Goal: Task Accomplishment & Management: Use online tool/utility

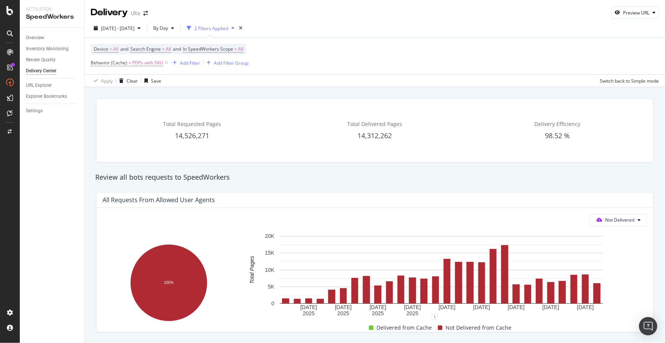
scroll to position [138, 0]
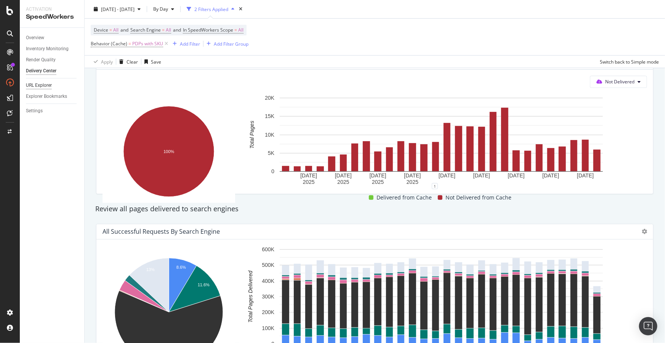
click at [37, 86] on div "URL Explorer" at bounding box center [39, 86] width 26 height 8
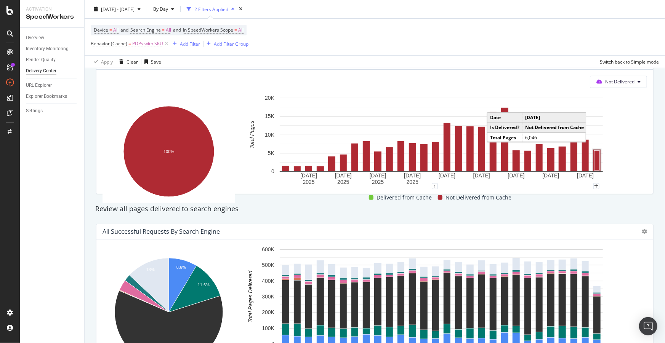
click at [597, 157] on rect "A chart." at bounding box center [597, 161] width 5 height 20
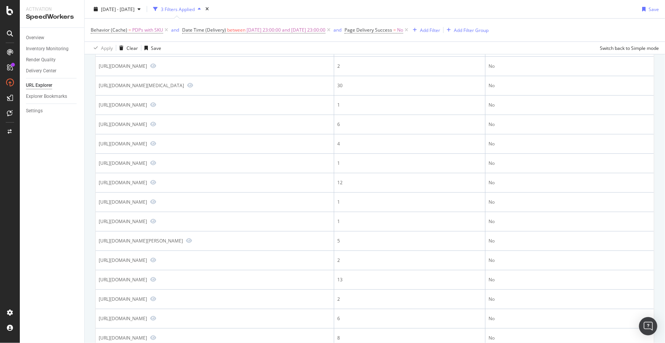
scroll to position [277, 0]
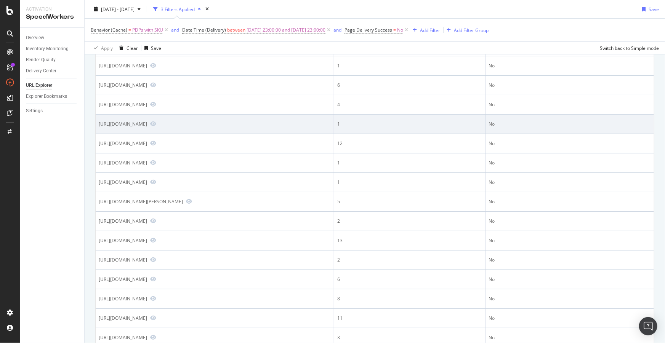
drag, startPoint x: 315, startPoint y: 124, endPoint x: 274, endPoint y: 119, distance: 41.8
click at [274, 119] on td "https://www.ulta.com/p/gold-gilded-mermaid-shell-claw-clip-pimprod2044776?sku=[…" at bounding box center [215, 124] width 239 height 19
click at [147, 125] on div "https://www.ulta.com/p/gold-gilded-mermaid-shell-claw-clip-pimprod2044776?sku=[…" at bounding box center [123, 124] width 48 height 6
click at [147, 124] on div "https://www.ulta.com/p/gold-gilded-mermaid-shell-claw-clip-pimprod2044776?sku=[…" at bounding box center [123, 124] width 48 height 6
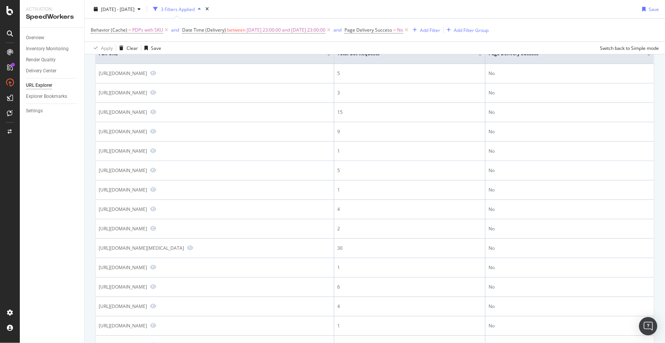
scroll to position [0, 0]
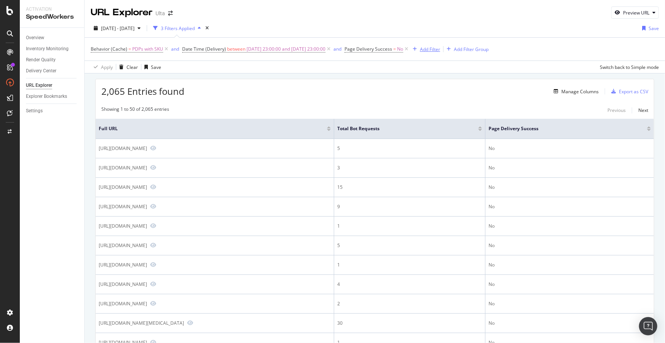
click at [440, 47] on div "Add Filter" at bounding box center [430, 49] width 20 height 6
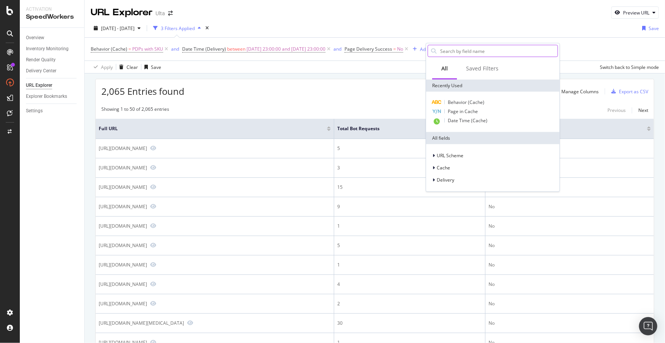
click at [462, 49] on input "text" at bounding box center [499, 50] width 118 height 11
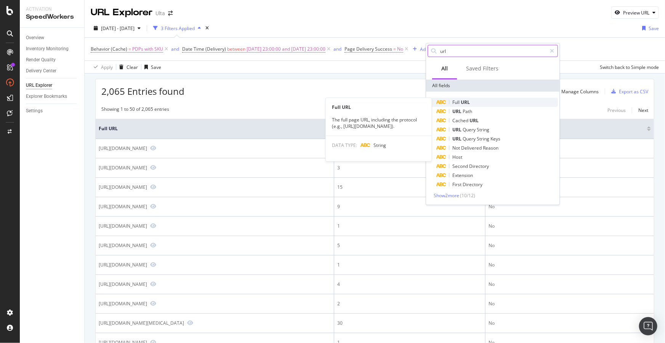
type input "url"
click at [463, 103] on span "URL" at bounding box center [465, 102] width 9 height 6
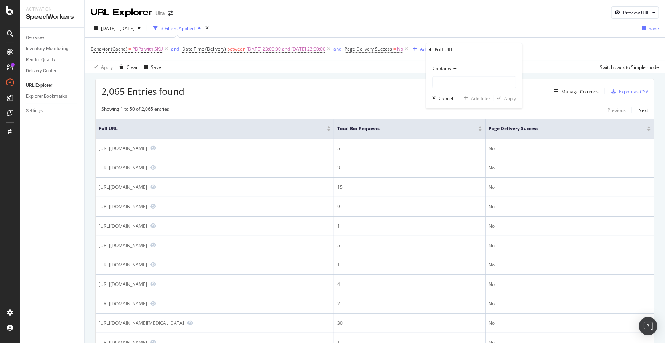
drag, startPoint x: 448, startPoint y: 69, endPoint x: 446, endPoint y: 73, distance: 4.5
click at [447, 69] on span "Contains" at bounding box center [442, 68] width 19 height 6
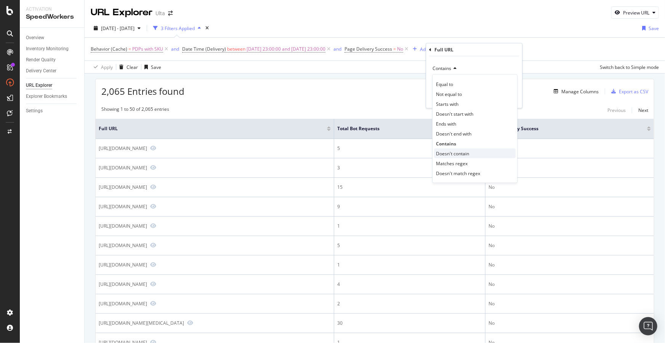
click at [442, 152] on span "Doesn't contain" at bounding box center [452, 153] width 33 height 6
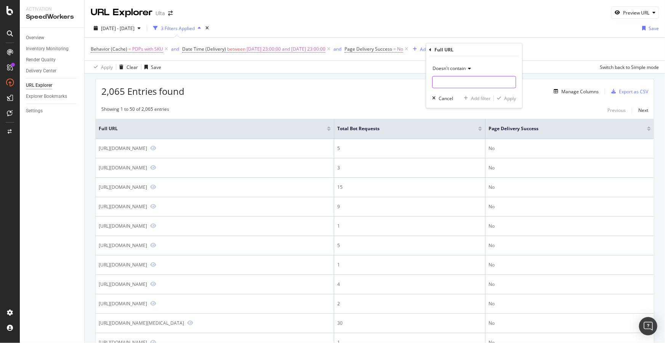
click at [445, 83] on input "text" at bounding box center [474, 82] width 83 height 12
paste input "[object%20Object]"
type input "[object%20Object]"
click at [508, 99] on div "Apply" at bounding box center [510, 98] width 12 height 6
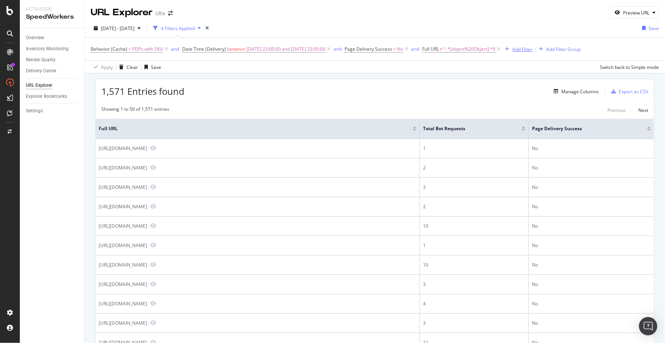
click at [533, 50] on div "Add Filter" at bounding box center [523, 49] width 20 height 6
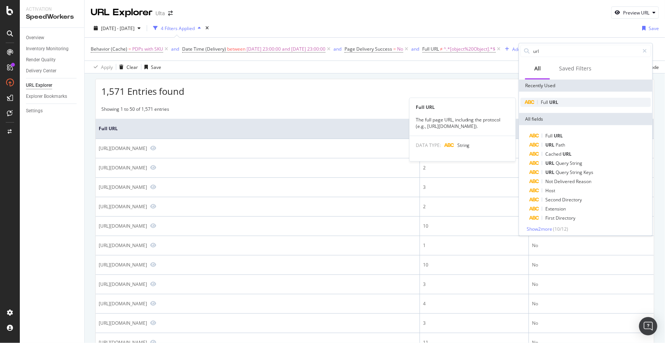
click at [555, 98] on div "Full URL" at bounding box center [586, 102] width 130 height 9
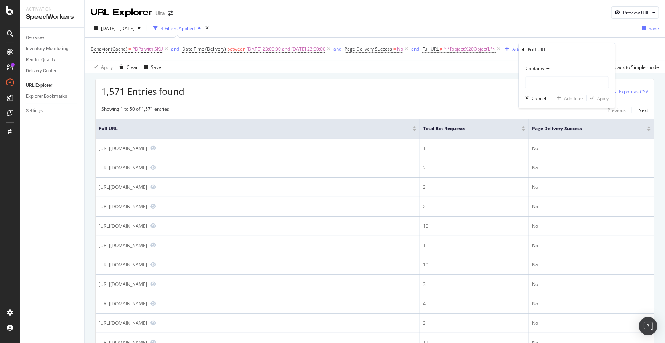
click at [530, 67] on span "Contains" at bounding box center [535, 68] width 19 height 6
click at [543, 67] on span "Contains" at bounding box center [535, 68] width 19 height 6
click at [538, 68] on span "Contains" at bounding box center [535, 68] width 19 height 6
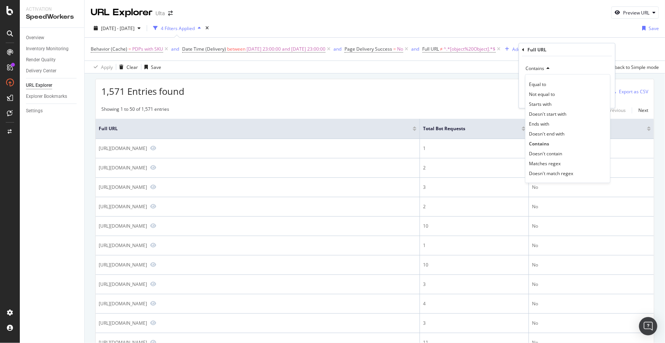
drag, startPoint x: 549, startPoint y: 154, endPoint x: 550, endPoint y: 108, distance: 45.8
click at [549, 154] on span "Doesn't contain" at bounding box center [545, 153] width 33 height 6
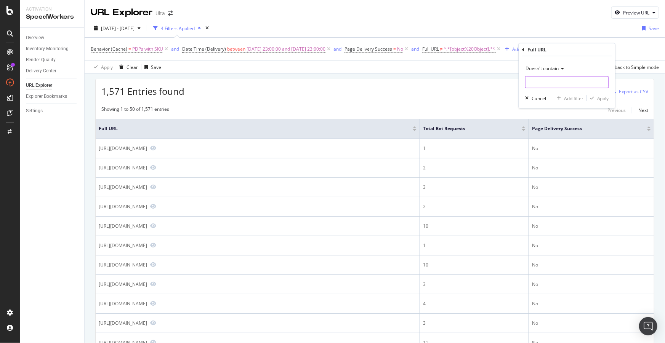
click at [543, 81] on input "text" at bounding box center [567, 82] width 83 height 12
type input "&"
click at [607, 100] on div "Apply" at bounding box center [603, 98] width 12 height 6
drag, startPoint x: 567, startPoint y: 102, endPoint x: 574, endPoint y: 100, distance: 7.7
click at [574, 95] on div "Manage Columns" at bounding box center [580, 91] width 37 height 6
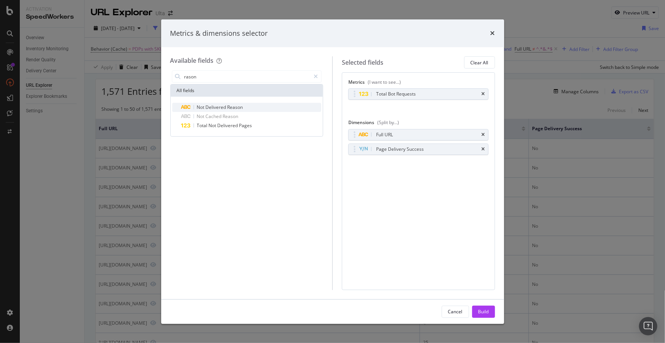
click at [229, 106] on span "Reason" at bounding box center [236, 107] width 16 height 6
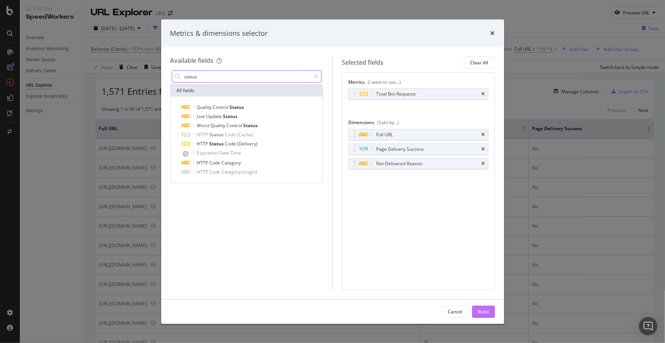
type input "status"
click at [487, 309] on div "Build" at bounding box center [483, 312] width 11 height 6
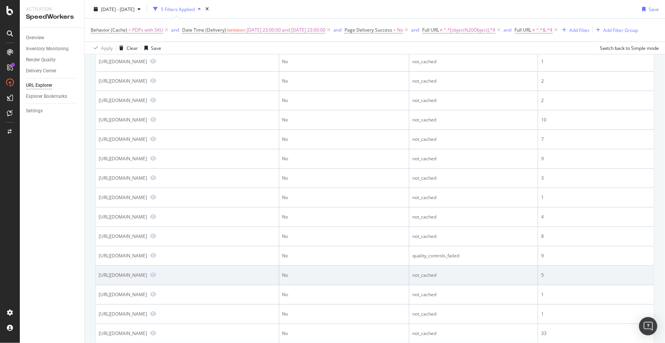
scroll to position [347, 0]
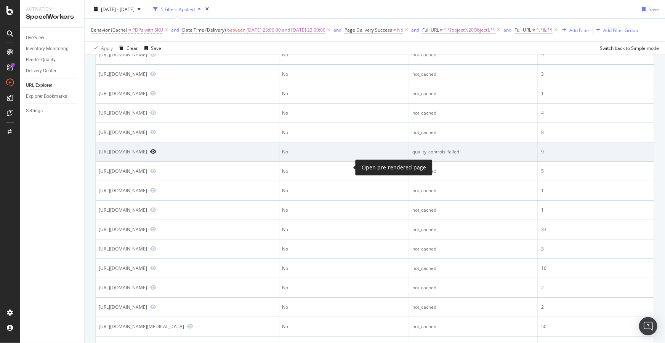
click at [156, 154] on icon "Preview https://www.ulta.com/p/birthday-gift-benefit-cosmetics-fan-fest-mascara…" at bounding box center [153, 151] width 6 height 5
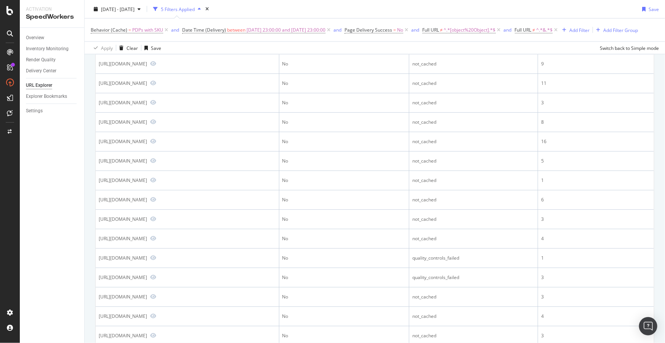
scroll to position [762, 0]
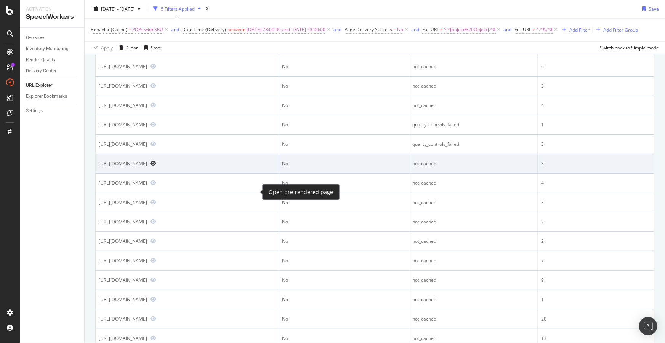
click at [156, 166] on icon "Preview https://www.ulta.com/p/bitten-lip-stain-pimprod2021095?sku=2572785" at bounding box center [153, 163] width 6 height 5
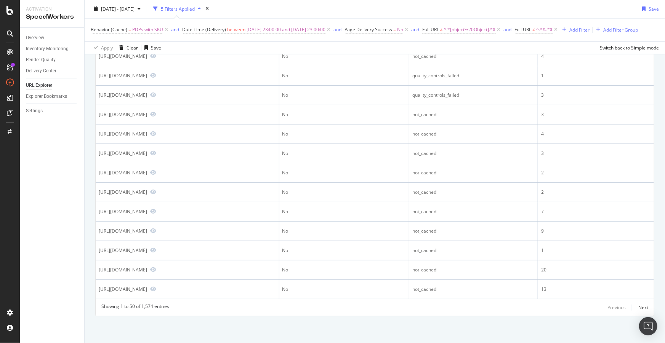
scroll to position [839, 0]
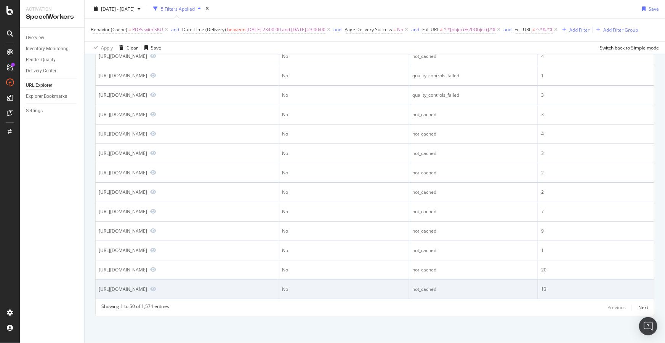
drag, startPoint x: 323, startPoint y: 290, endPoint x: 97, endPoint y: 287, distance: 226.1
click at [97, 287] on td "https://www.ulta.com/p/full-rescue-invigorating-hair-serum-thinning-hair-pimpro…" at bounding box center [188, 289] width 184 height 19
copy div "https://www.ulta.com/p/full-rescue-invigorating-hair-serum-thinning-hair-pimpro…"
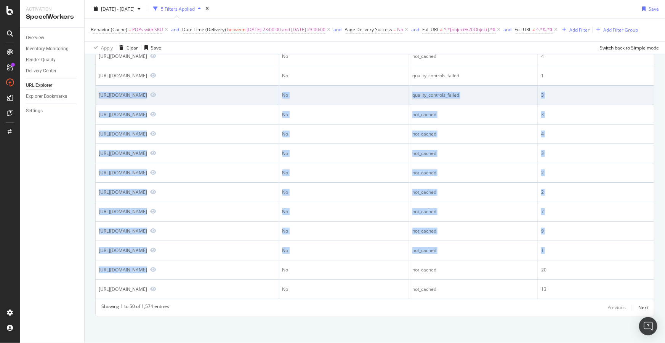
drag, startPoint x: 210, startPoint y: 255, endPoint x: 99, endPoint y: 93, distance: 196.0
copy tbody "https://www.ulta.com/p/free-dual-ended-rollerball-with-80-select-purchase-gwp90…"
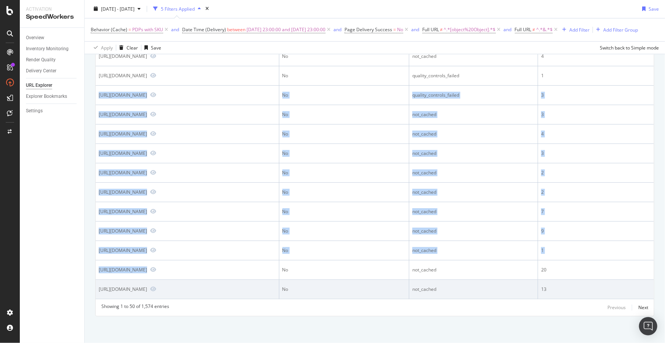
drag, startPoint x: 321, startPoint y: 289, endPoint x: 99, endPoint y: 289, distance: 222.3
click at [99, 289] on div "https://www.ulta.com/p/full-rescue-invigorating-hair-serum-thinning-hair-pimpro…" at bounding box center [123, 289] width 48 height 6
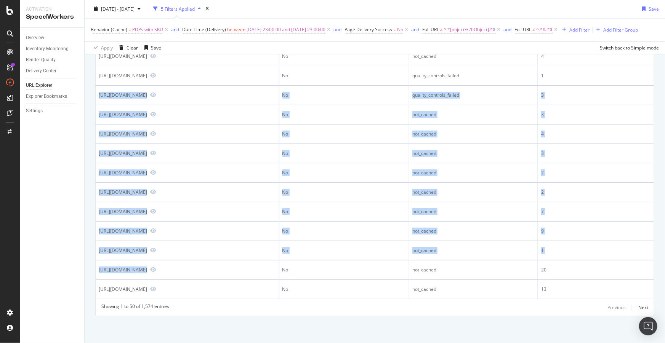
copy div "https://www.ulta.com/p/full-rescue-invigorating-hair-serum-thinning-hair-pimpro…"
click at [639, 309] on div "Next" at bounding box center [644, 308] width 10 height 6
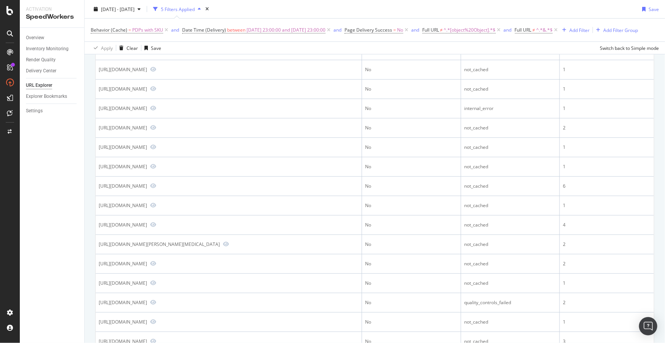
scroll to position [833, 0]
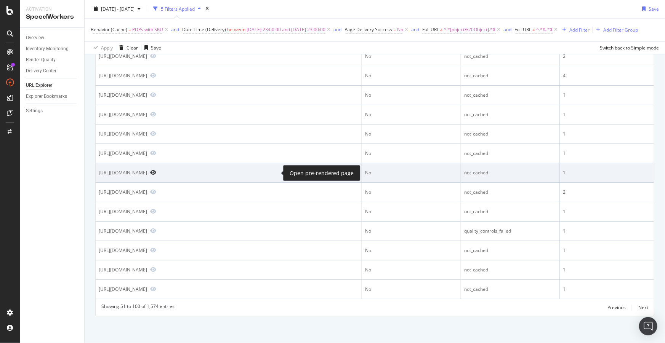
click at [156, 173] on icon "Preview https://www.ulta.com/p/juicy-melon-hand-cream-pimprod2052795?sku=2638271" at bounding box center [153, 172] width 6 height 5
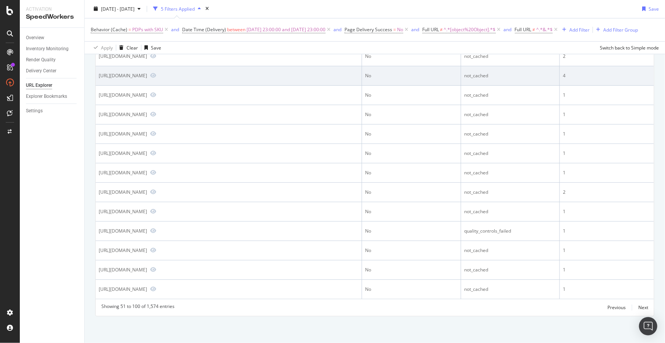
drag, startPoint x: 273, startPoint y: 213, endPoint x: 101, endPoint y: 76, distance: 220.6
click at [100, 76] on div "https://www.ulta.com/p/mini-cheek-duo-pimprod2020219?sku=2572336" at bounding box center [123, 75] width 48 height 6
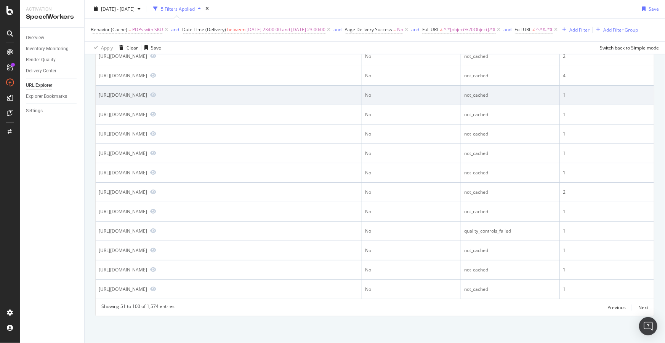
copy tbody "https://www.ulta.com/p/mini-cheek-duo-pimprod2020219?sku=2572336 No not_cached …"
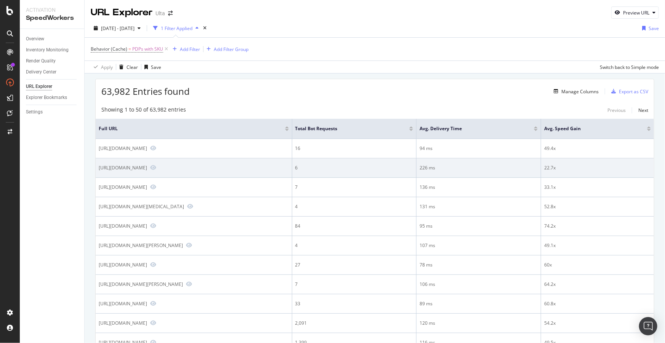
drag, startPoint x: 288, startPoint y: 169, endPoint x: 247, endPoint y: 166, distance: 40.9
click at [247, 166] on div "https://www.ulta.com/p/coco-cloud-deodorant-pimprod2044471?sku=[object%20Object]" at bounding box center [194, 168] width 190 height 7
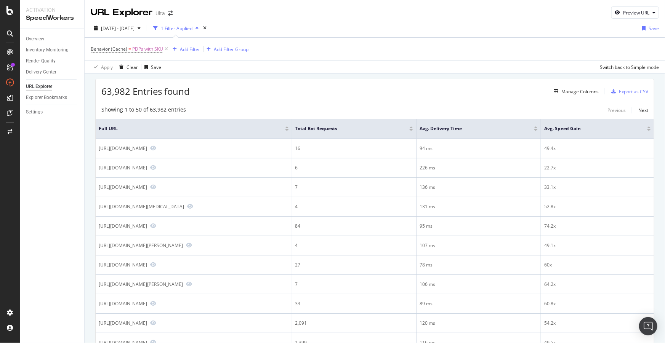
copy div "[object%20Object]"
drag, startPoint x: 45, startPoint y: 50, endPoint x: 57, endPoint y: 62, distance: 17.5
click at [45, 50] on div "Inventory Monitoring" at bounding box center [47, 50] width 43 height 8
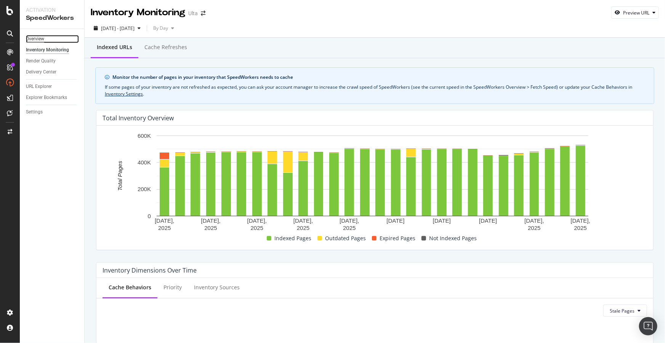
click at [35, 38] on div "Overview" at bounding box center [35, 39] width 18 height 8
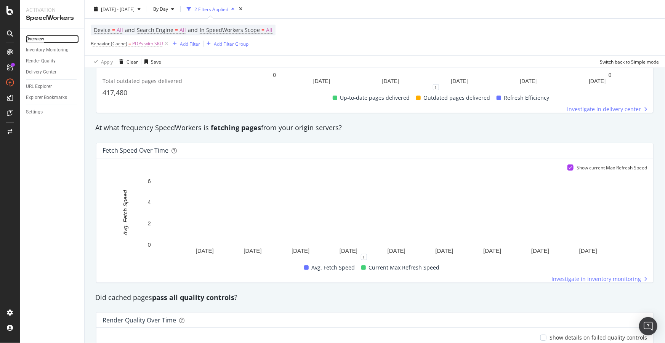
scroll to position [381, 0]
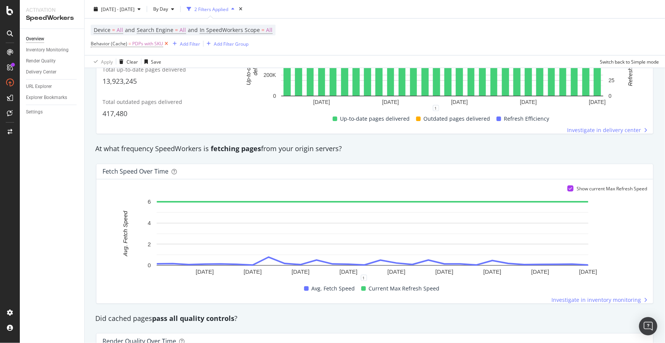
click at [165, 46] on icon at bounding box center [166, 44] width 6 height 8
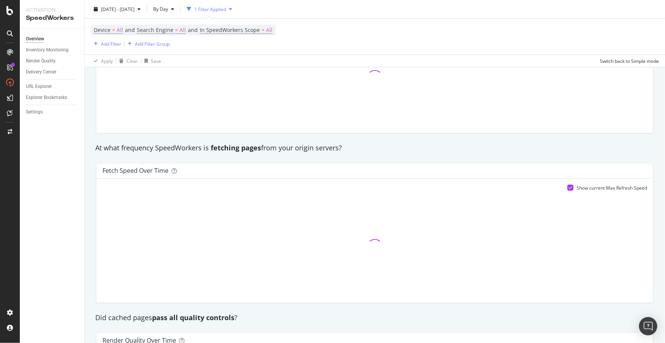
scroll to position [380, 0]
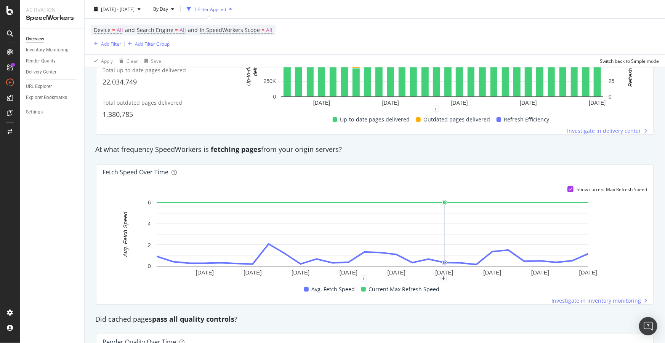
click at [204, 51] on div "Device = All and Search Engine = All and In SpeedWorkers Scope = All Add Filter…" at bounding box center [375, 37] width 568 height 36
click at [112, 42] on div "Add Filter" at bounding box center [111, 43] width 20 height 6
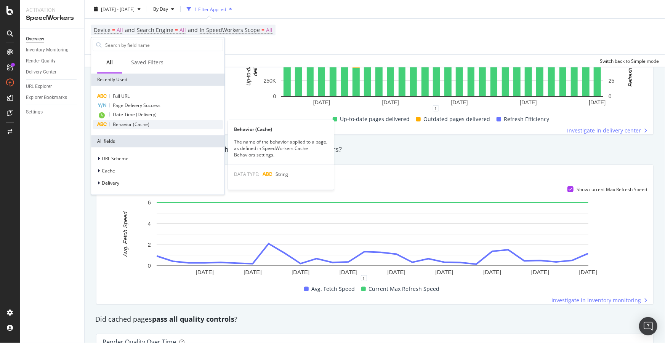
click at [142, 127] on span "Behavior (Cache)" at bounding box center [131, 124] width 37 height 6
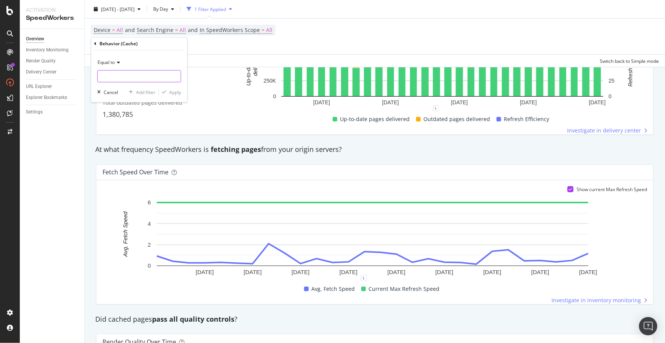
click at [125, 77] on input "text" at bounding box center [139, 76] width 83 height 12
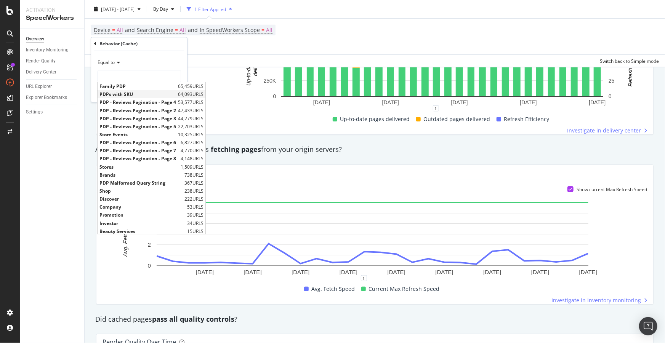
click at [127, 93] on span "PDPs with SKU" at bounding box center [138, 94] width 77 height 6
type input "PDPs with SKU"
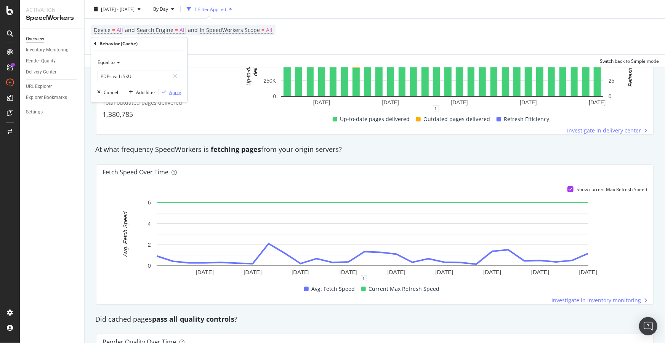
click at [172, 94] on div "Apply" at bounding box center [175, 92] width 12 height 6
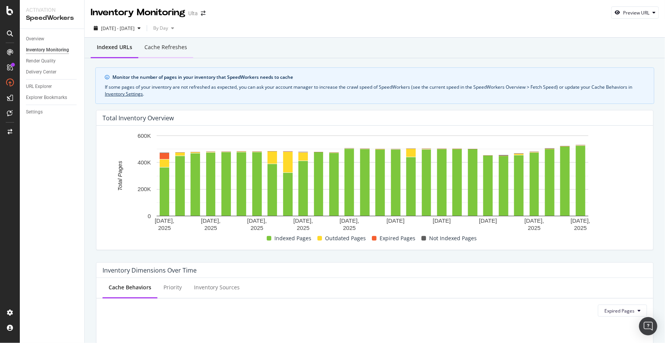
click at [178, 50] on div "Cache refreshes" at bounding box center [165, 47] width 43 height 8
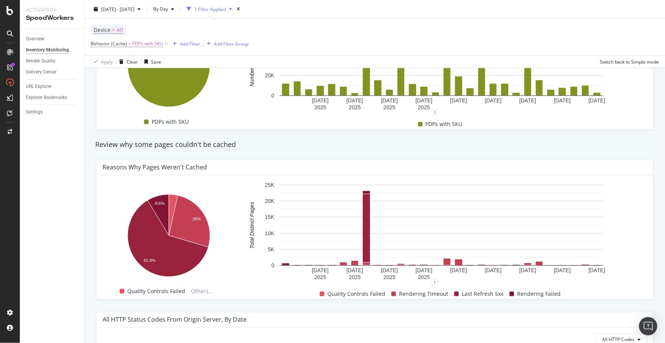
scroll to position [381, 0]
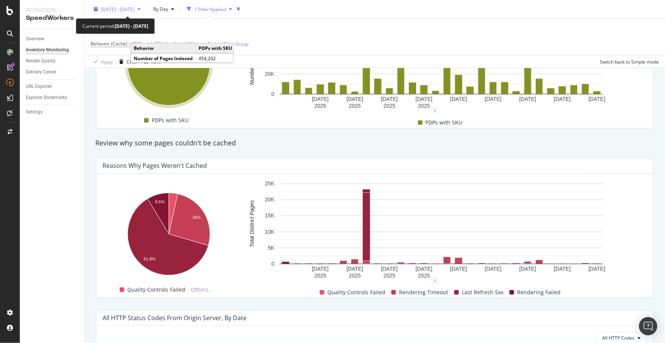
click at [124, 8] on span "2025 Sep. 17th - Oct. 14th" at bounding box center [118, 9] width 34 height 6
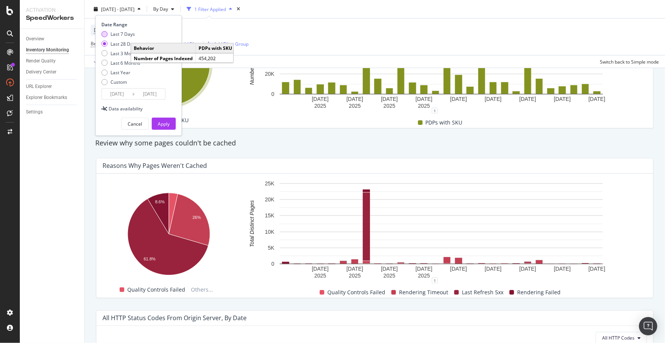
click at [119, 37] on div "Last 7 Days" at bounding box center [123, 34] width 24 height 6
type input "2025/10/08"
click at [166, 121] on div "Apply" at bounding box center [164, 124] width 12 height 6
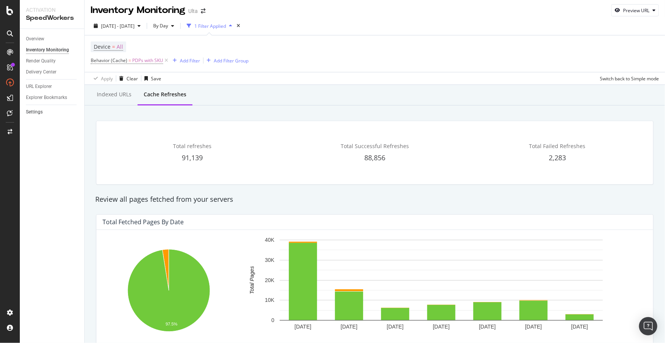
scroll to position [2, 0]
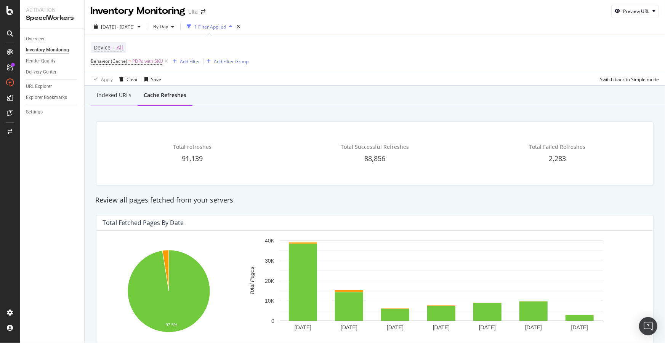
click at [116, 95] on div "Indexed URLs" at bounding box center [114, 95] width 35 height 8
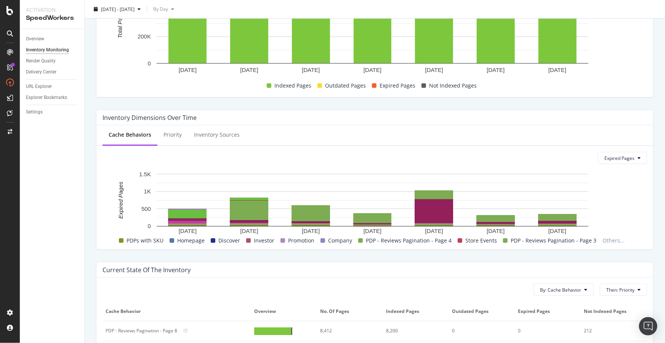
scroll to position [173, 0]
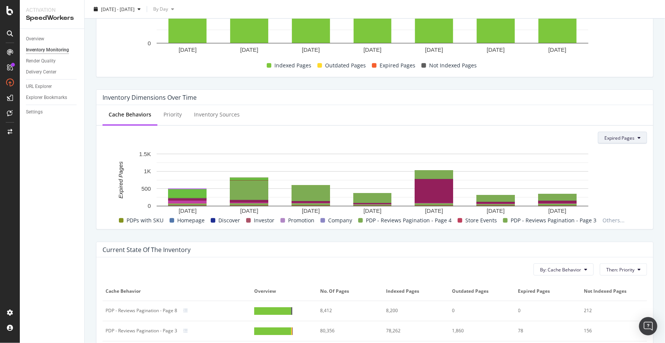
click at [608, 140] on span "Expired Pages" at bounding box center [620, 138] width 30 height 6
click at [609, 166] on span "Stale Pages" at bounding box center [620, 167] width 40 height 7
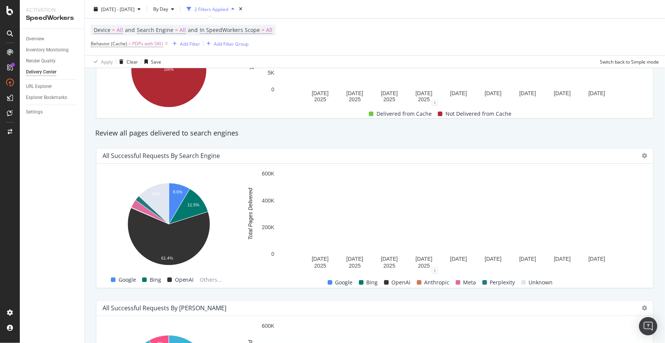
scroll to position [242, 0]
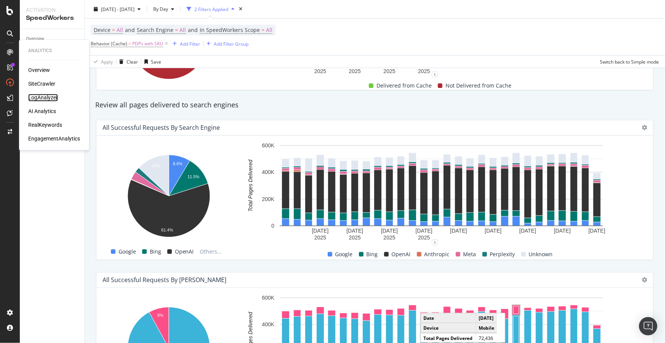
click at [39, 101] on div "LogAnalyzer" at bounding box center [43, 98] width 30 height 8
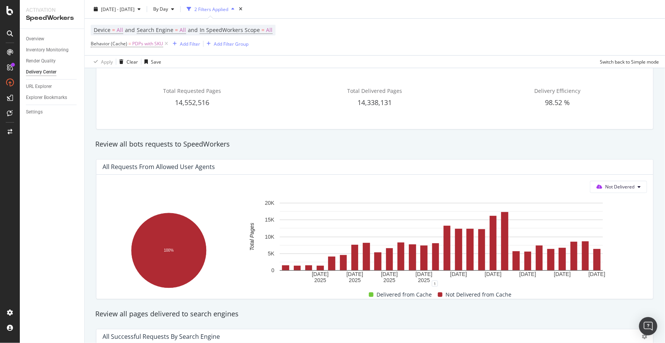
scroll to position [0, 0]
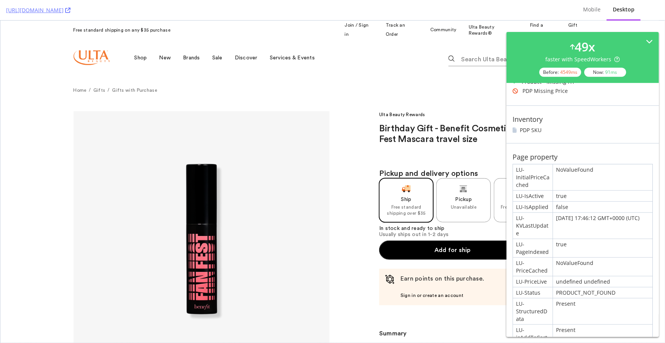
scroll to position [242, 0]
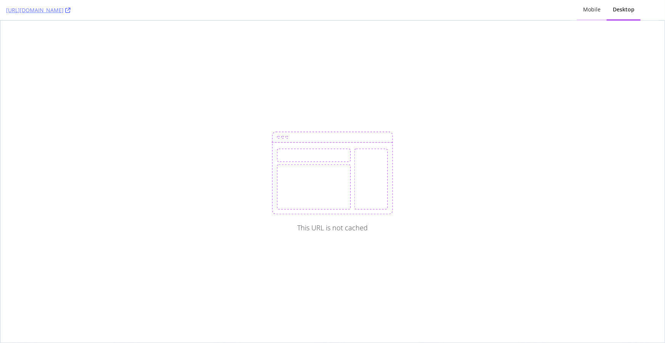
click at [592, 13] on div "Mobile" at bounding box center [592, 10] width 18 height 8
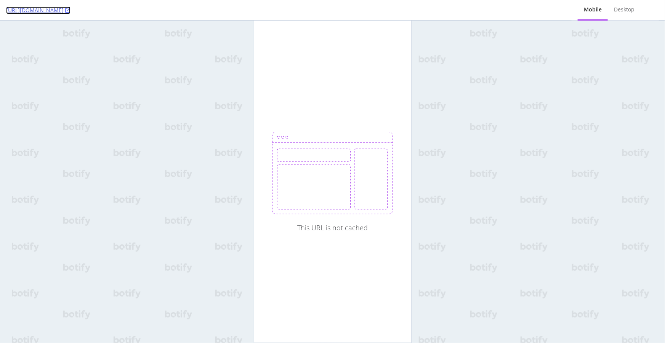
click at [71, 9] on icon at bounding box center [67, 10] width 5 height 5
click at [630, 9] on div "Desktop" at bounding box center [624, 10] width 21 height 8
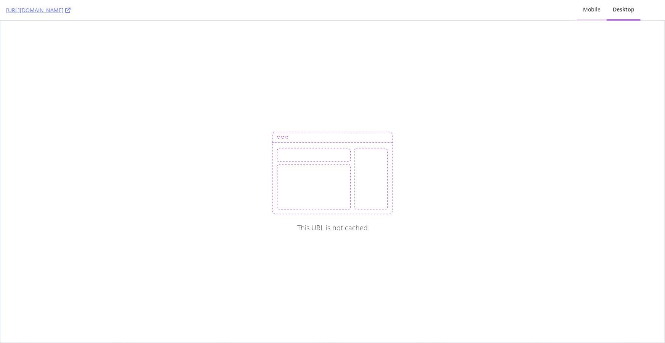
click at [591, 11] on div "Mobile" at bounding box center [592, 10] width 18 height 8
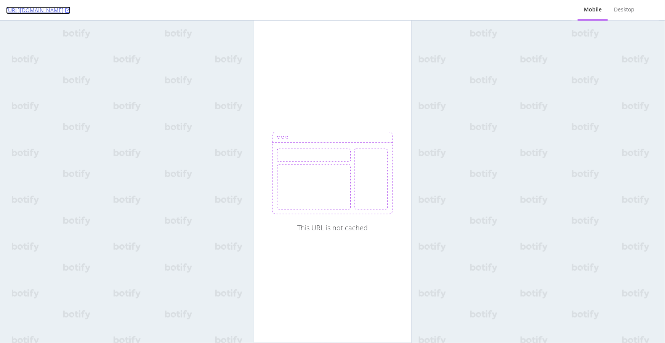
click at [71, 11] on icon at bounding box center [67, 10] width 5 height 5
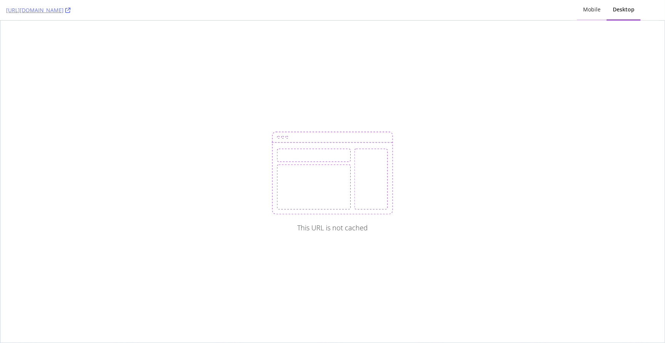
click at [592, 9] on div "Mobile" at bounding box center [592, 10] width 18 height 8
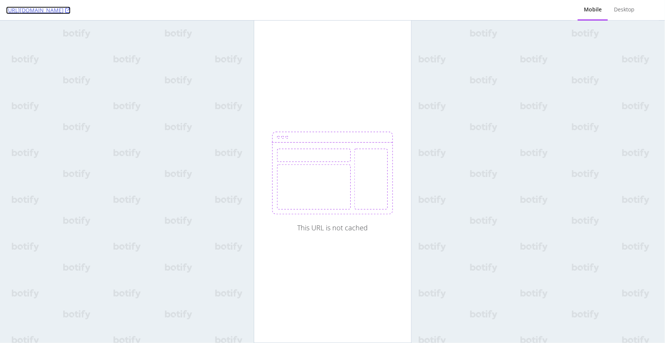
click at [71, 10] on icon at bounding box center [67, 10] width 5 height 5
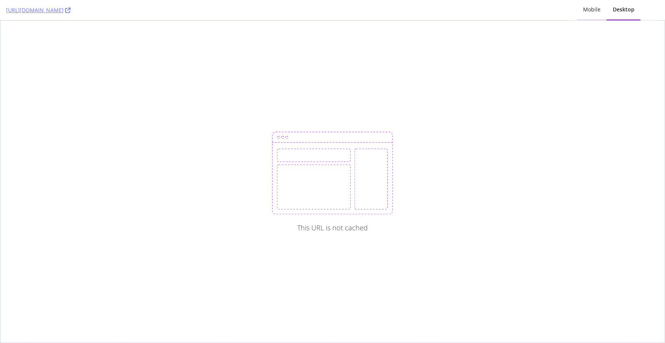
click at [594, 13] on div "Mobile" at bounding box center [592, 10] width 18 height 8
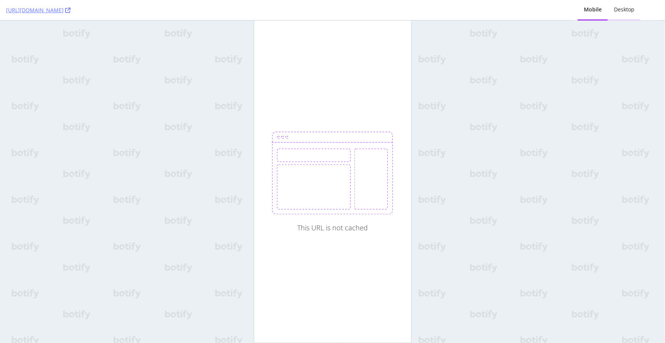
click at [617, 13] on div "Desktop" at bounding box center [624, 10] width 21 height 8
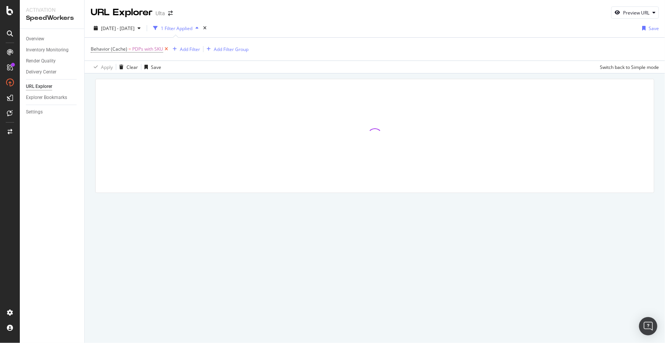
click at [167, 50] on icon at bounding box center [166, 49] width 6 height 8
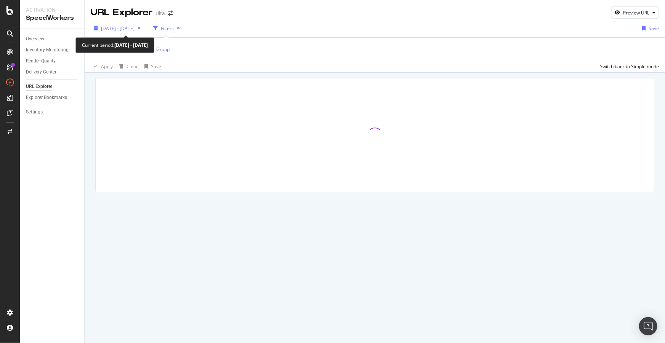
click at [133, 29] on span "[DATE] - [DATE]" at bounding box center [118, 28] width 34 height 6
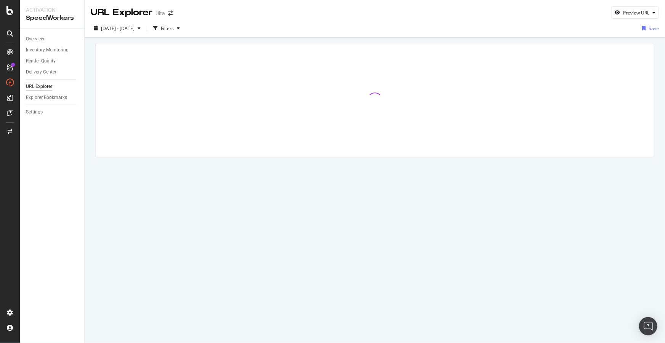
click at [244, 15] on div "URL Explorer Ulta Preview URL" at bounding box center [375, 9] width 581 height 19
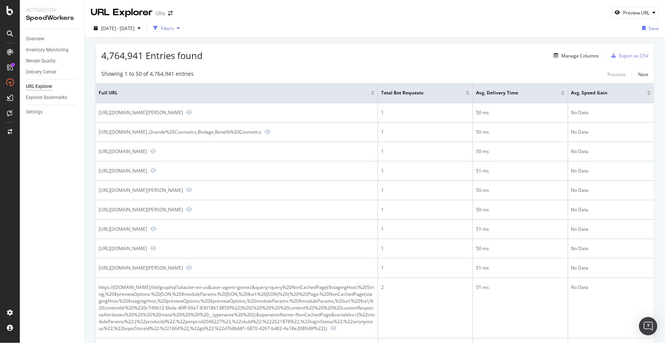
click at [174, 28] on div "Filters" at bounding box center [167, 28] width 13 height 6
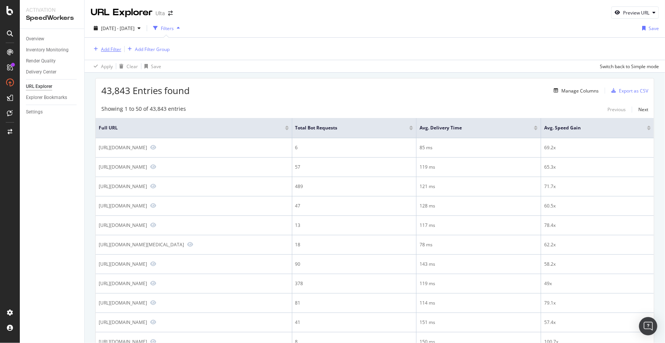
click at [114, 49] on div "Add Filter" at bounding box center [111, 49] width 20 height 6
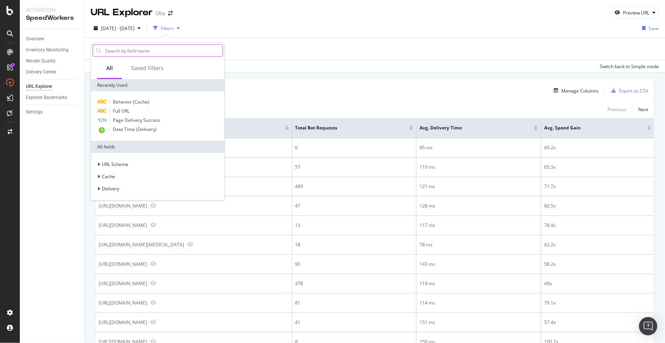
click at [130, 49] on input "text" at bounding box center [163, 50] width 118 height 11
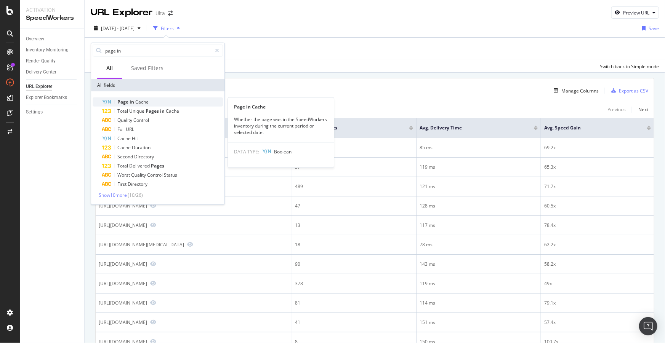
type input "page in"
click at [133, 100] on span "in" at bounding box center [133, 102] width 6 height 6
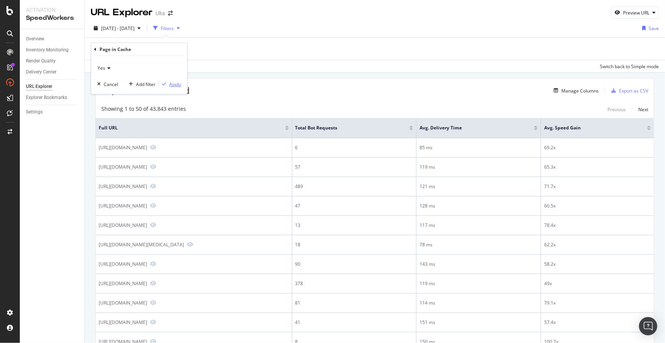
click at [175, 83] on div "Apply" at bounding box center [175, 84] width 12 height 6
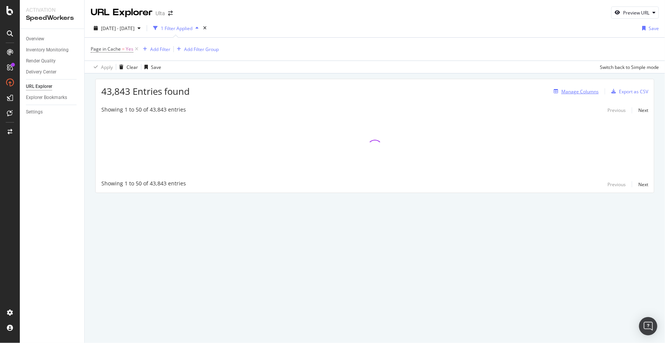
click at [579, 92] on div "Manage Columns" at bounding box center [580, 91] width 37 height 6
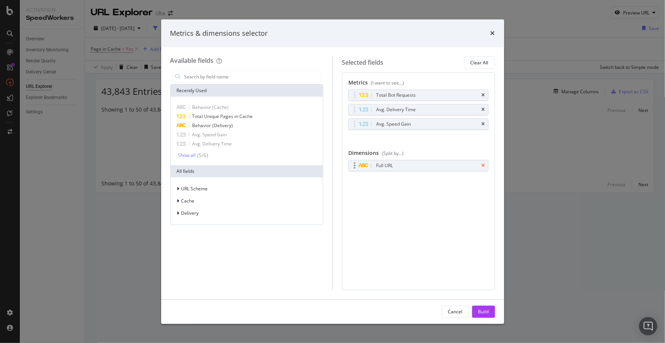
click at [485, 164] on icon "times" at bounding box center [483, 166] width 3 height 5
click at [225, 72] on input "modal" at bounding box center [253, 76] width 138 height 11
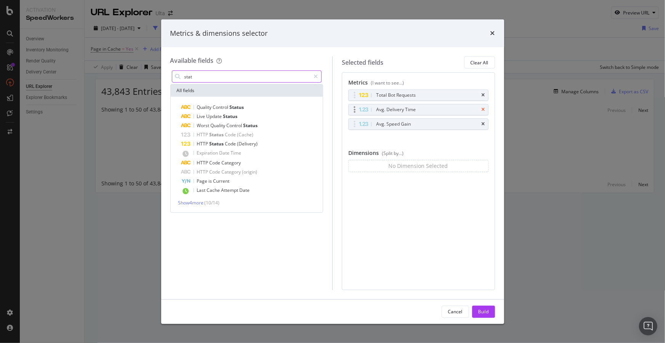
type input "stat"
click at [484, 111] on icon "times" at bounding box center [483, 110] width 3 height 5
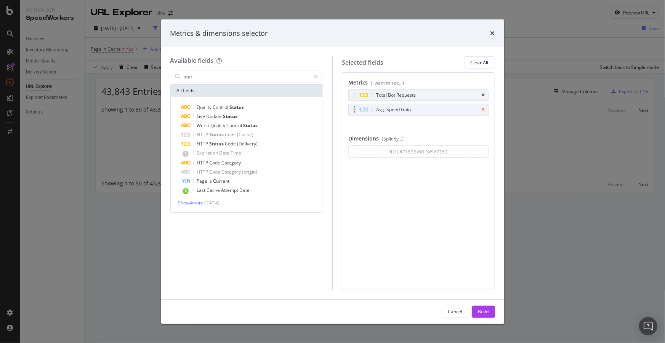
click at [483, 110] on icon "times" at bounding box center [483, 110] width 3 height 5
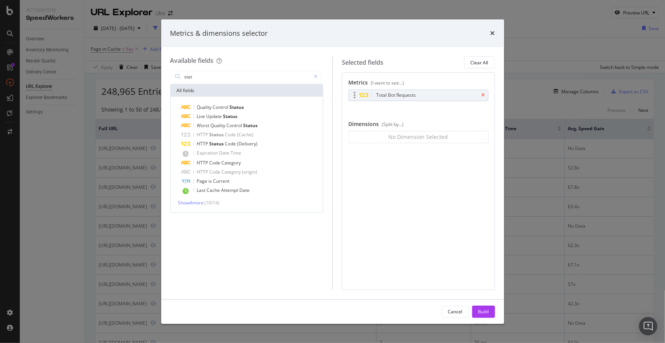
click at [483, 97] on icon "times" at bounding box center [483, 95] width 3 height 5
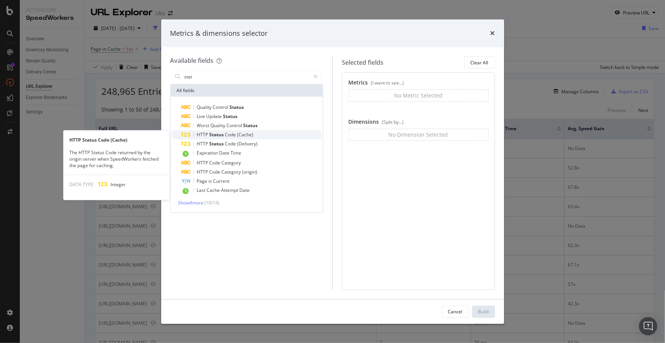
click at [257, 133] on div "HTTP Status Code (Cache)" at bounding box center [251, 134] width 140 height 9
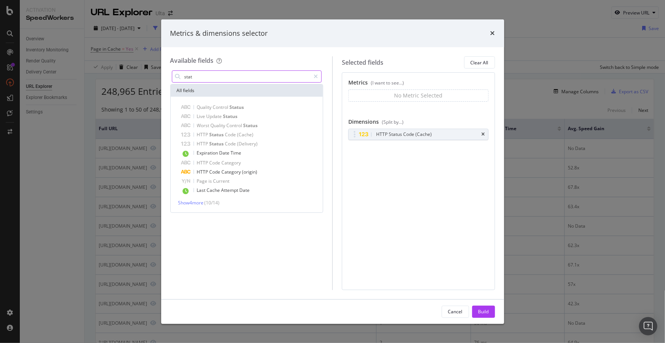
click at [238, 72] on input "stat" at bounding box center [247, 76] width 127 height 11
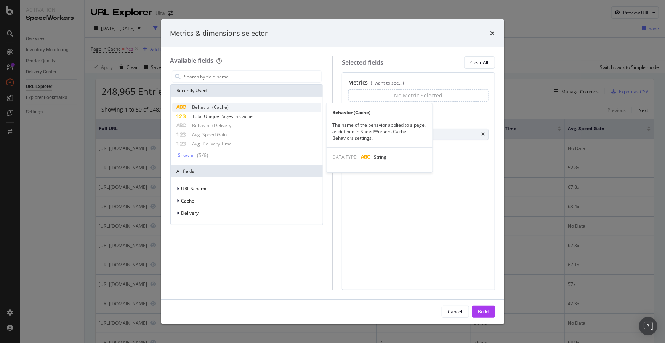
click at [218, 103] on div "Behavior (Cache)" at bounding box center [246, 107] width 149 height 9
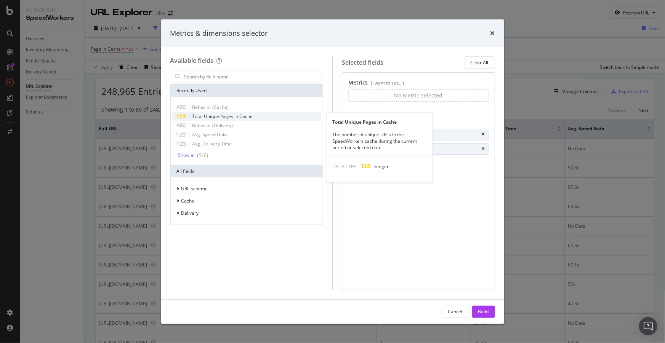
click at [238, 119] on span "Total Unique Pages in Cache" at bounding box center [223, 116] width 61 height 6
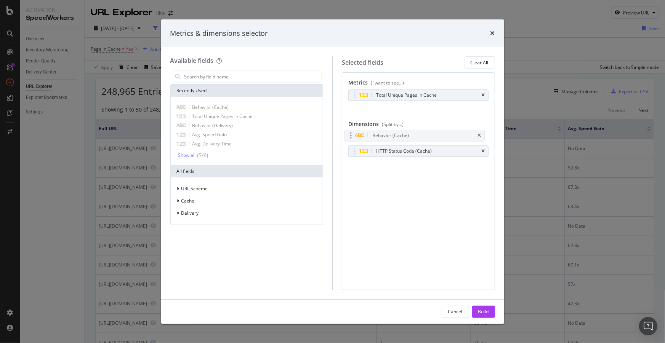
drag, startPoint x: 356, startPoint y: 150, endPoint x: 352, endPoint y: 134, distance: 16.1
click at [352, 134] on body "Activation SpeedWorkers Overview Inventory Monitoring Render Quality Delivery C…" at bounding box center [332, 171] width 665 height 343
click at [487, 310] on div "Build" at bounding box center [483, 312] width 11 height 6
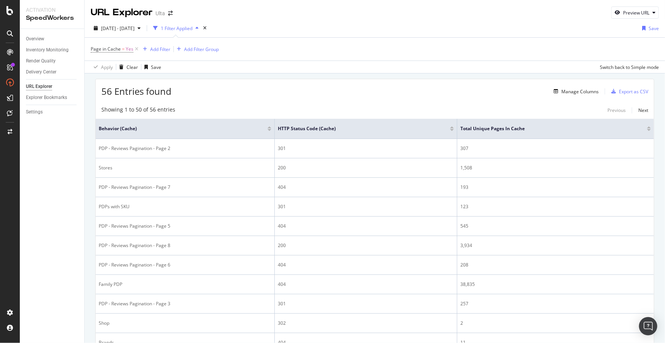
click at [270, 130] on div at bounding box center [270, 130] width 4 height 2
click at [269, 127] on div at bounding box center [268, 128] width 4 height 2
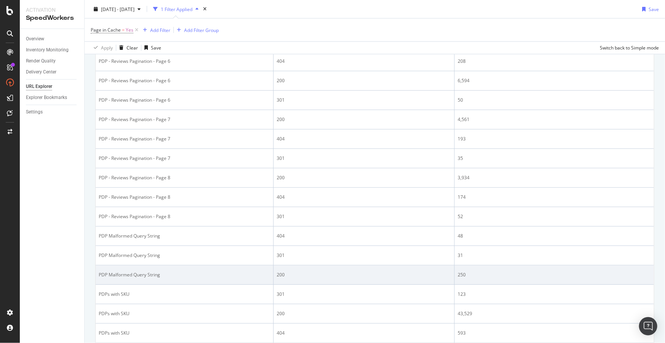
scroll to position [762, 0]
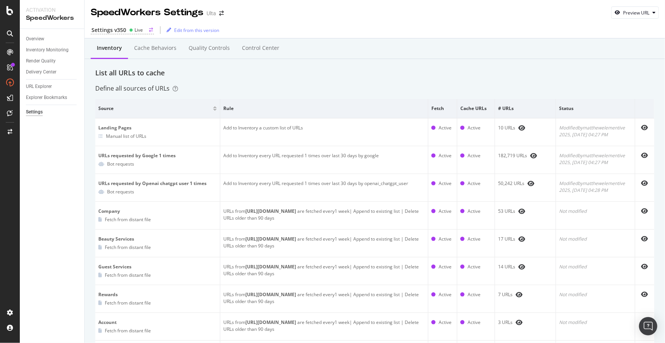
click at [121, 29] on div "Settings v350" at bounding box center [108, 30] width 35 height 8
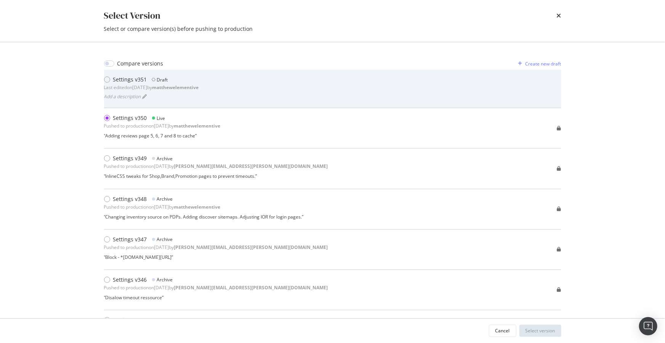
click at [175, 83] on div "Settings v351 Draft Last edited on [DATE] by matthewelementive" at bounding box center [151, 83] width 95 height 15
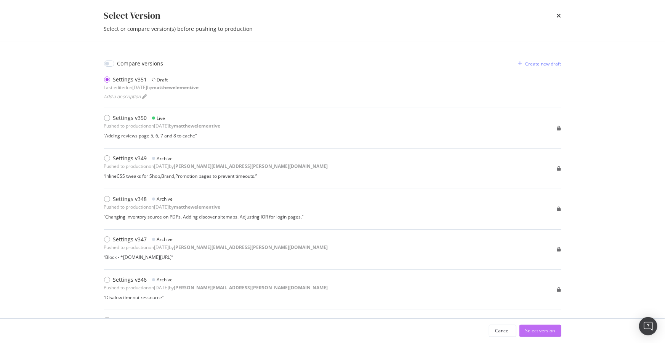
click at [540, 329] on div "Select version" at bounding box center [541, 331] width 30 height 6
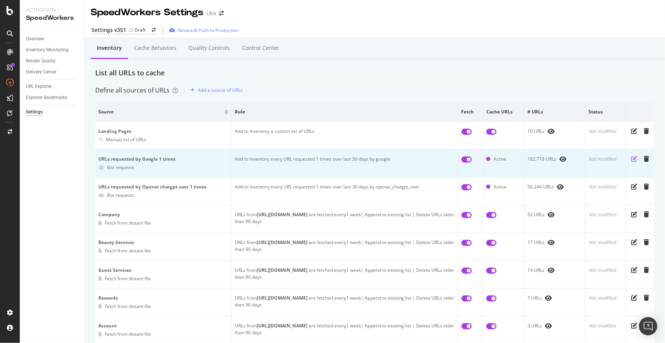
click at [631, 158] on icon "pen-to-square" at bounding box center [634, 159] width 6 height 6
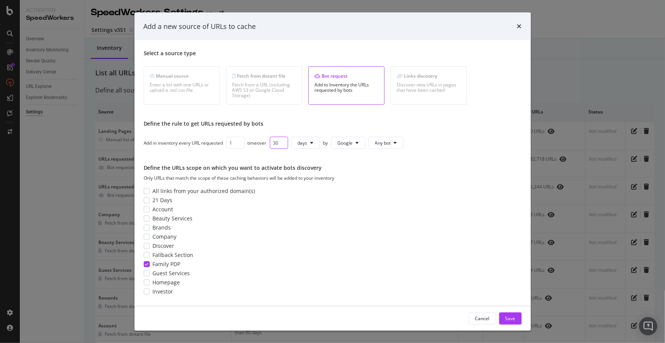
click at [278, 142] on input "30" at bounding box center [279, 143] width 18 height 12
type input "15"
click at [514, 320] on div "Save" at bounding box center [511, 319] width 10 height 6
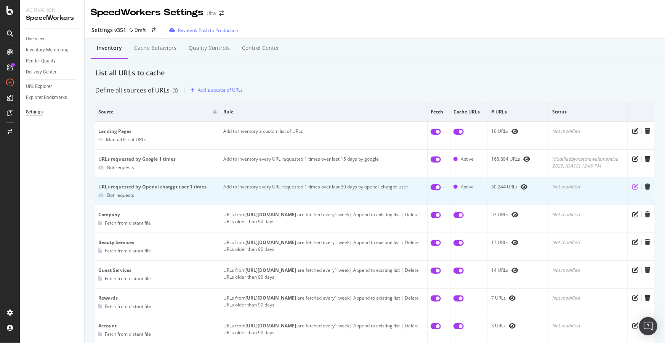
click at [632, 184] on icon "pen-to-square" at bounding box center [635, 187] width 6 height 6
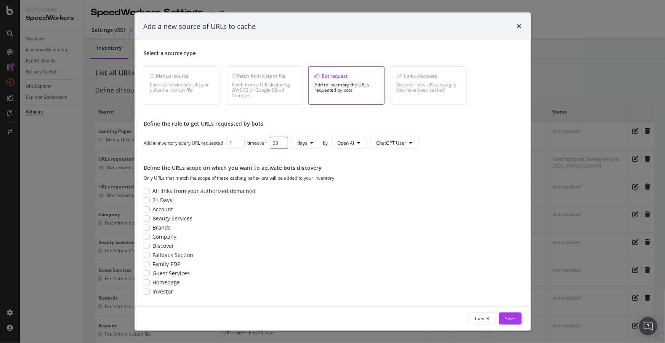
click at [277, 140] on input "30" at bounding box center [279, 143] width 18 height 12
click at [275, 141] on input "30" at bounding box center [279, 143] width 18 height 12
type input "15"
click at [517, 322] on button "Save" at bounding box center [510, 319] width 22 height 12
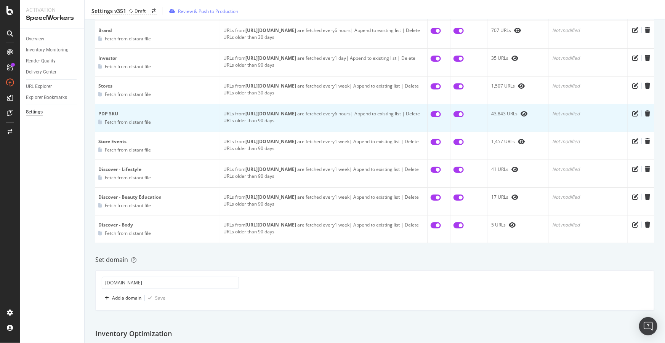
scroll to position [484, 0]
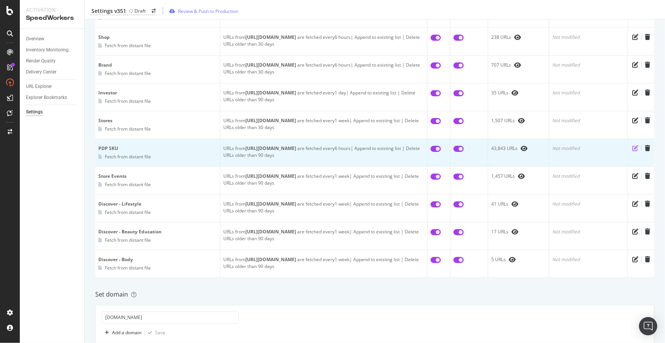
click at [632, 147] on icon "pen-to-square" at bounding box center [635, 148] width 6 height 6
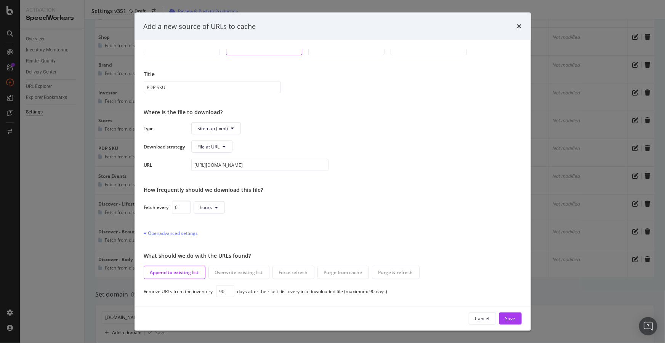
scroll to position [50, 0]
drag, startPoint x: 225, startPoint y: 291, endPoint x: 212, endPoint y: 290, distance: 12.6
click at [212, 290] on div "Remove URLs from the inventory 90 days after their last discovery in a download…" at bounding box center [333, 292] width 378 height 12
type input "15"
click at [509, 318] on div "Save" at bounding box center [511, 319] width 10 height 6
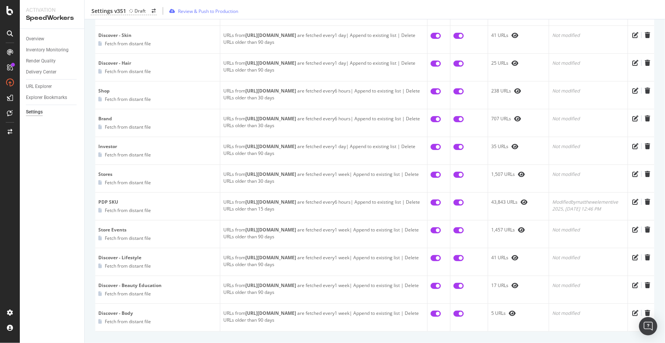
scroll to position [452, 0]
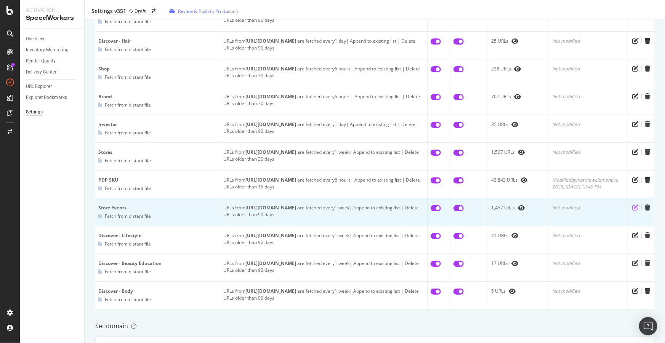
click at [632, 206] on icon "pen-to-square" at bounding box center [635, 208] width 6 height 6
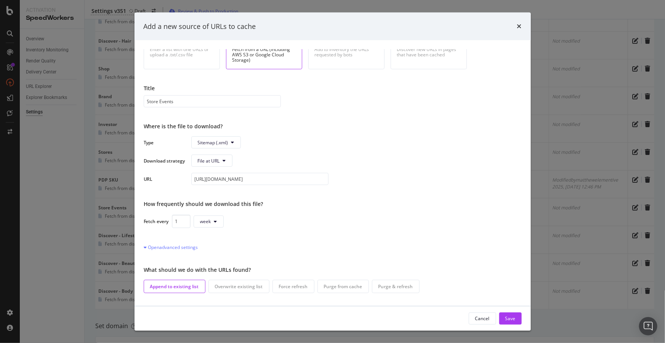
scroll to position [50, 0]
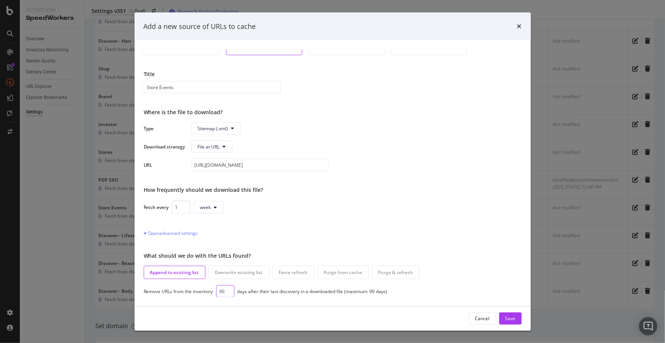
drag, startPoint x: 225, startPoint y: 291, endPoint x: 194, endPoint y: 286, distance: 31.3
click at [194, 286] on div "Remove URLs from the inventory 90 days after their last discovery in a download…" at bounding box center [333, 292] width 378 height 12
type input "5"
click at [197, 208] on button "week" at bounding box center [209, 207] width 30 height 12
click at [209, 248] on span "day" at bounding box center [207, 250] width 15 height 7
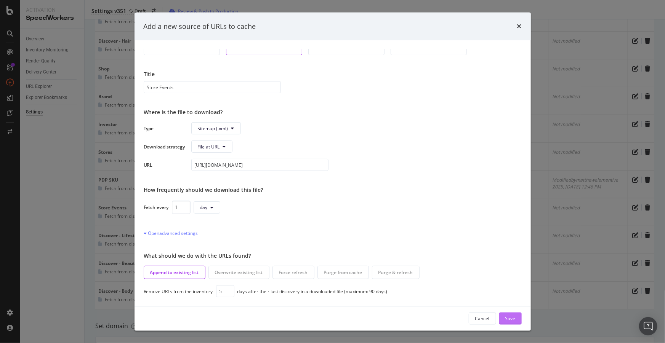
click at [514, 318] on div "Save" at bounding box center [511, 319] width 10 height 6
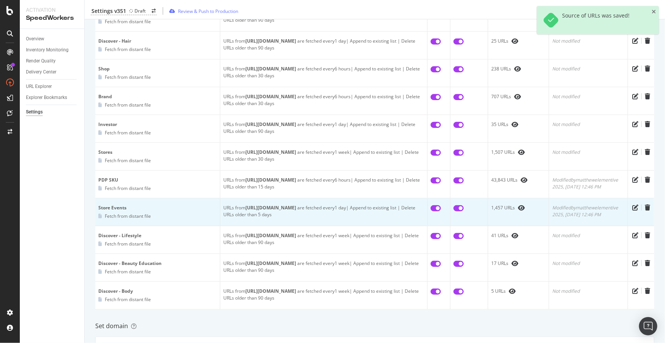
scroll to position [417, 0]
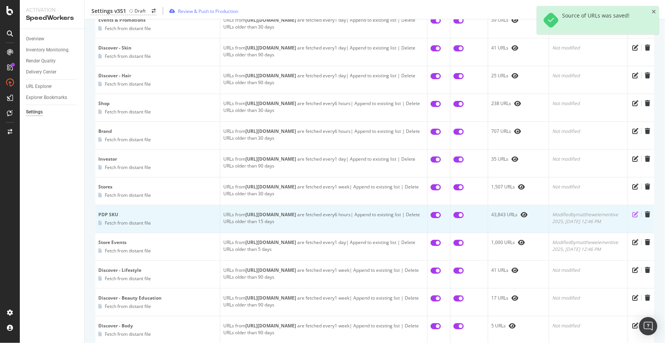
click at [632, 215] on icon "pen-to-square" at bounding box center [635, 215] width 6 height 6
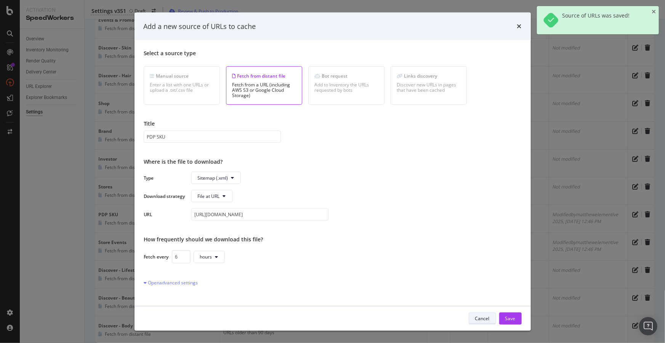
click at [479, 320] on div "Cancel" at bounding box center [482, 319] width 14 height 6
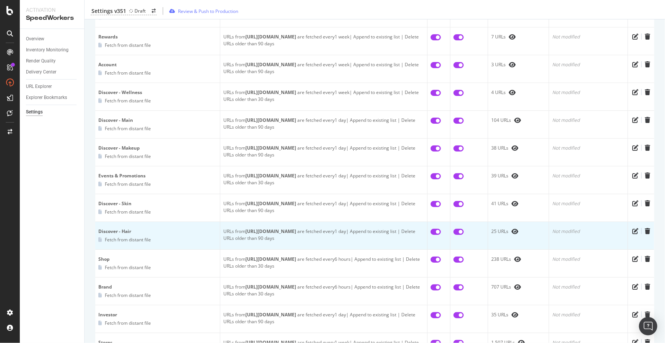
scroll to position [244, 0]
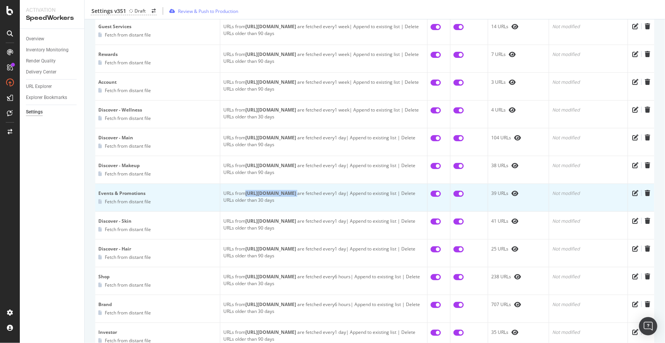
drag, startPoint x: 352, startPoint y: 192, endPoint x: 245, endPoint y: 189, distance: 107.2
click at [245, 190] on div "URLs from https://www.ulta.com/sitemap/promotion.xml are fetched every 1 day | …" at bounding box center [323, 197] width 201 height 14
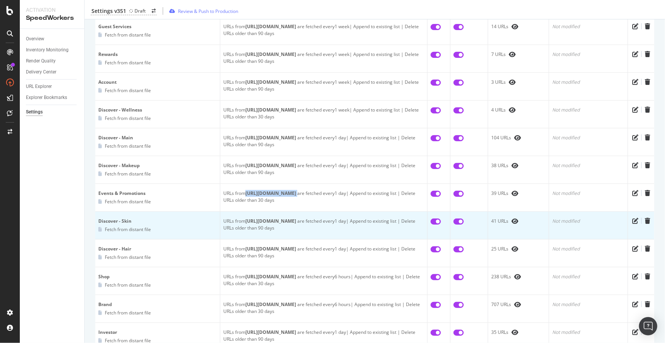
copy div "https://www.ulta.com/sitemap/promotion.xml"
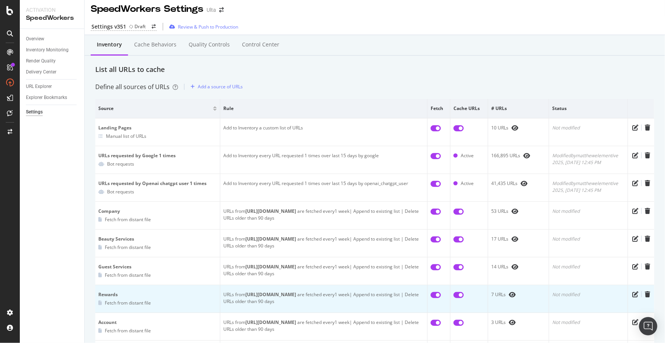
scroll to position [0, 0]
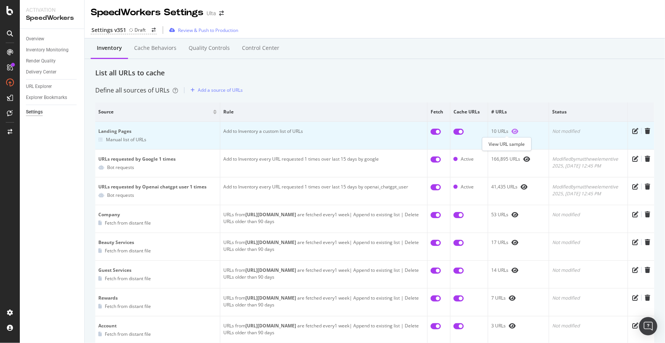
click at [512, 130] on icon "eye" at bounding box center [515, 131] width 7 height 6
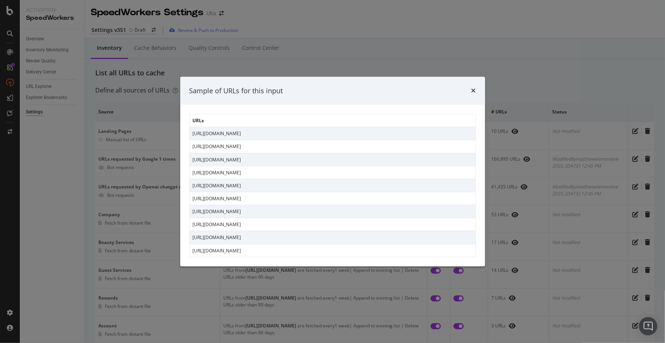
click at [477, 89] on div "Sample of URLs for this input" at bounding box center [332, 91] width 305 height 28
click at [473, 90] on icon "times" at bounding box center [474, 91] width 5 height 6
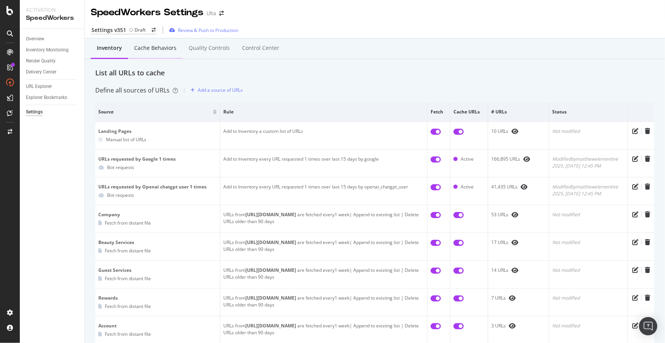
click at [162, 51] on div "Cache behaviors" at bounding box center [155, 48] width 42 height 8
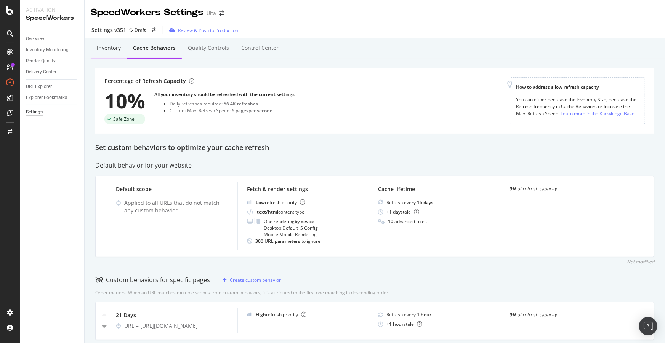
click at [114, 48] on div "Inventory" at bounding box center [109, 48] width 24 height 8
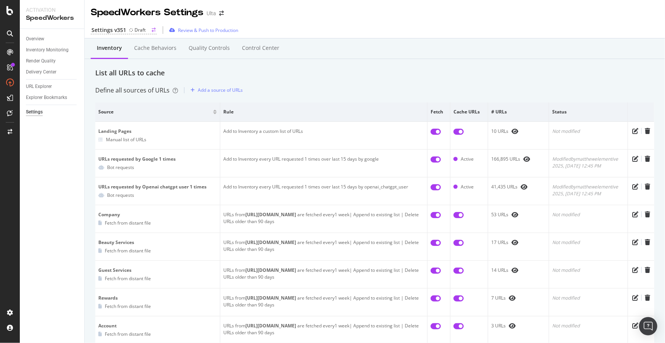
click at [109, 30] on div "Settings v351" at bounding box center [108, 30] width 35 height 8
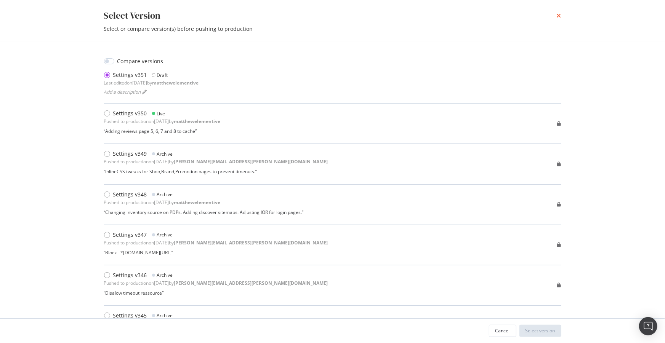
click at [560, 17] on icon "times" at bounding box center [559, 16] width 5 height 6
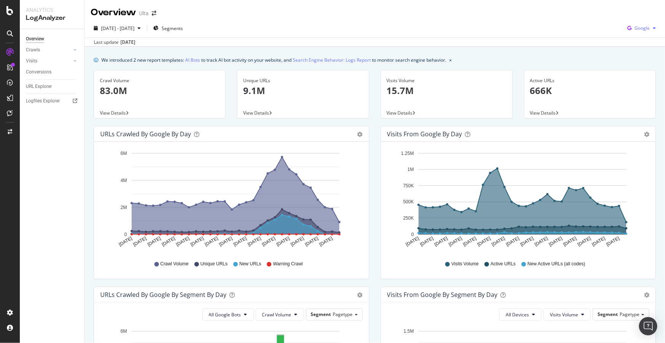
click at [332, 29] on icon "button" at bounding box center [629, 28] width 10 height 11
click at [332, 69] on div "OpenAI" at bounding box center [636, 71] width 53 height 11
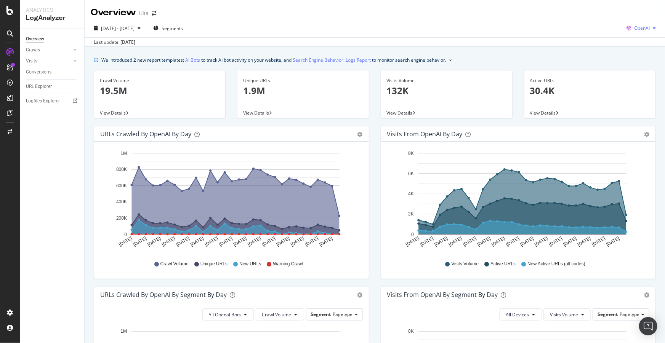
click at [332, 29] on span "OpenAI" at bounding box center [642, 28] width 16 height 6
click at [332, 49] on div "Bing" at bounding box center [636, 56] width 53 height 14
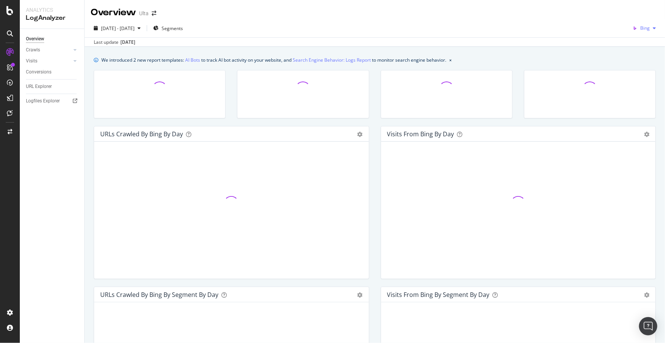
click at [332, 27] on span "Bing" at bounding box center [645, 28] width 10 height 6
click at [332, 43] on span "Google" at bounding box center [643, 43] width 28 height 7
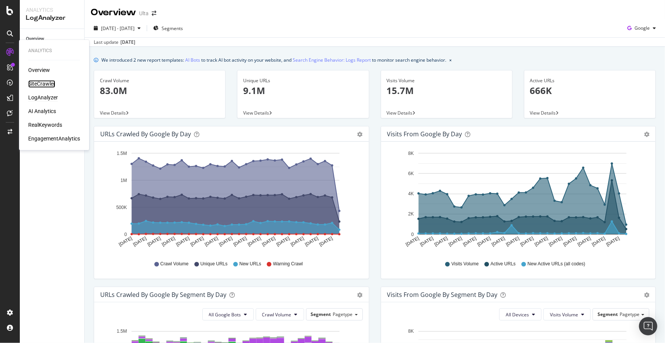
click at [46, 84] on div "SiteCrawler" at bounding box center [41, 84] width 27 height 8
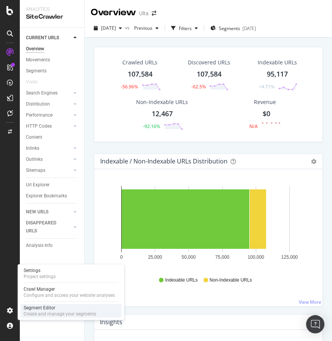
click at [33, 308] on div "Segment Editor" at bounding box center [60, 308] width 72 height 6
